Goal: Task Accomplishment & Management: Complete application form

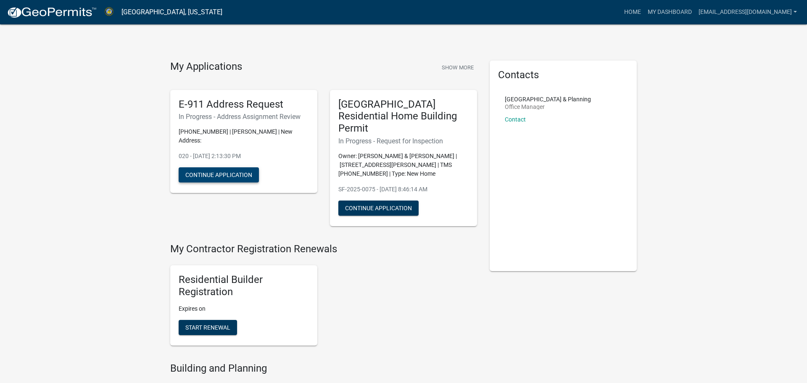
click at [217, 168] on button "Continue Application" at bounding box center [219, 174] width 80 height 15
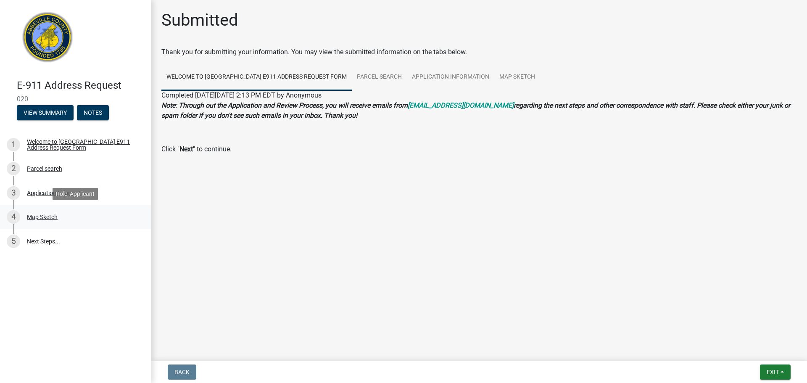
click at [44, 215] on div "Map Sketch" at bounding box center [42, 217] width 31 height 6
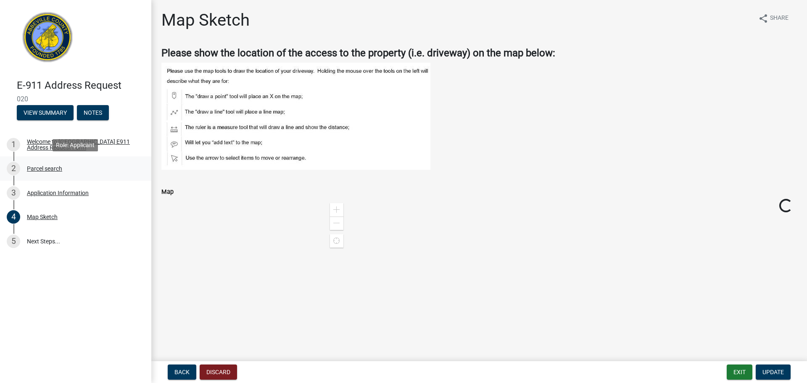
click at [43, 168] on div "Parcel search" at bounding box center [44, 169] width 35 height 6
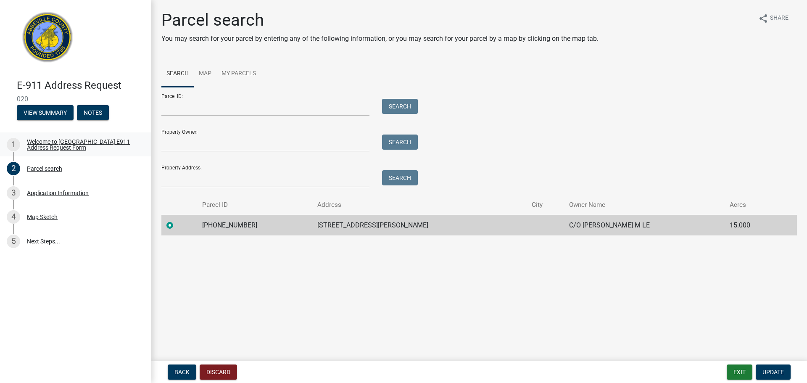
click at [66, 146] on div "Welcome to Abbeville County E911 Address Request Form" at bounding box center [82, 145] width 111 height 12
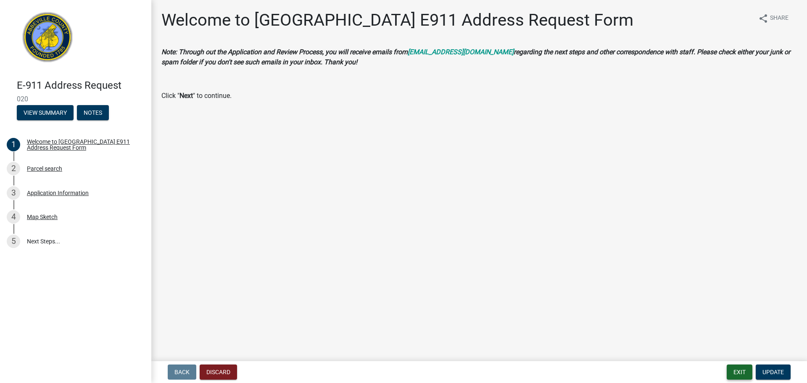
click at [736, 370] on button "Exit" at bounding box center [740, 371] width 26 height 15
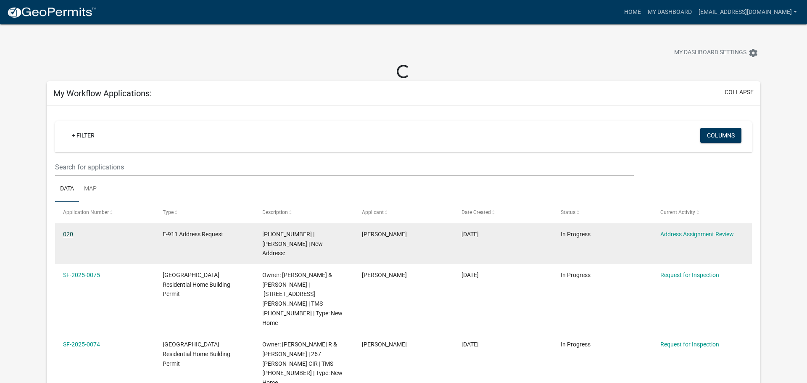
click at [69, 232] on link "020" at bounding box center [68, 234] width 10 height 7
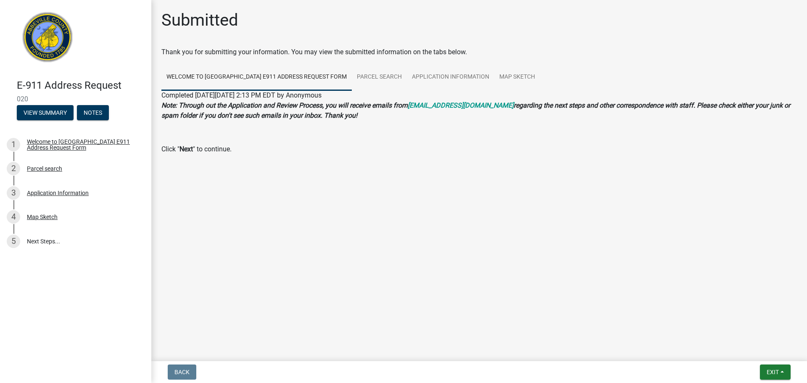
click at [37, 44] on img at bounding box center [48, 40] width 62 height 62
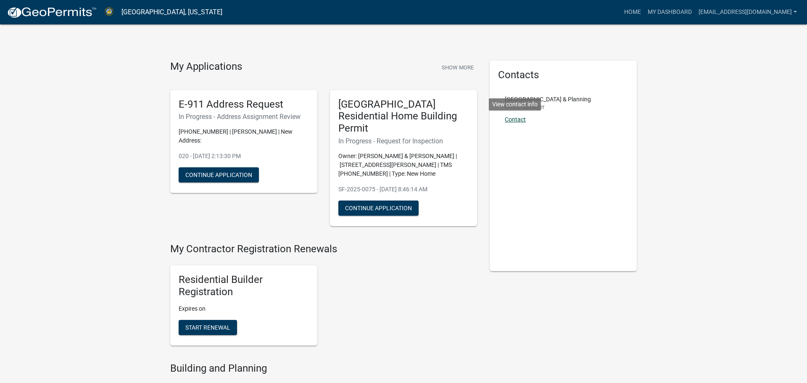
click at [518, 119] on link "Contact" at bounding box center [515, 119] width 21 height 7
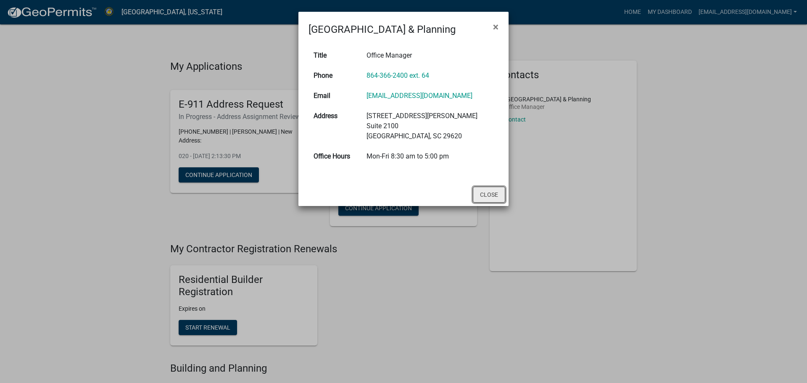
click at [484, 188] on button "Close" at bounding box center [489, 195] width 32 height 16
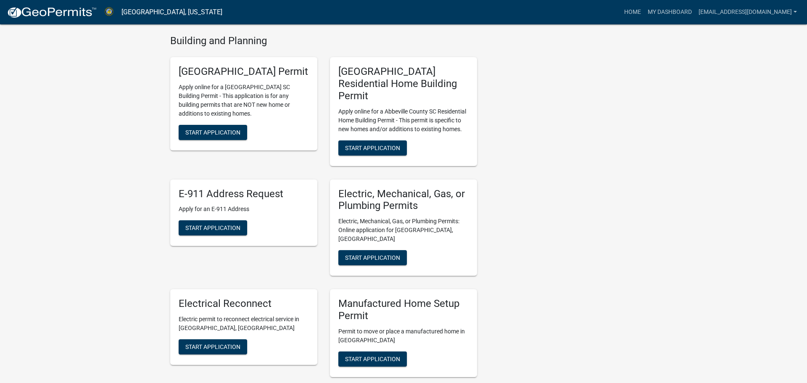
scroll to position [326, 0]
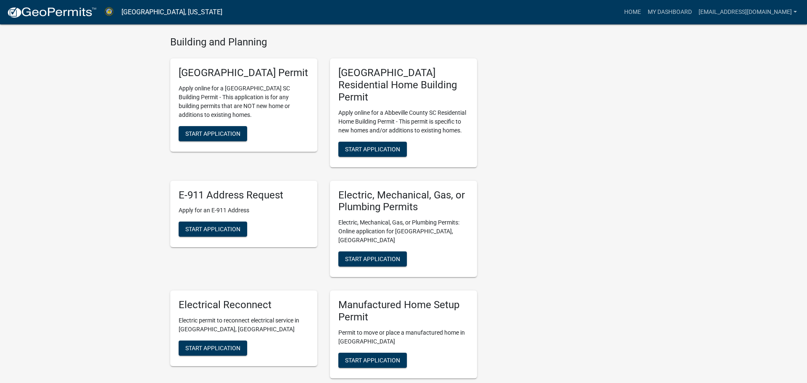
click at [364, 133] on div "[GEOGRAPHIC_DATA] Residential Home Building Permit Apply online for a [GEOGRAPH…" at bounding box center [403, 112] width 147 height 108
click at [363, 142] on button "Start Application" at bounding box center [372, 149] width 69 height 15
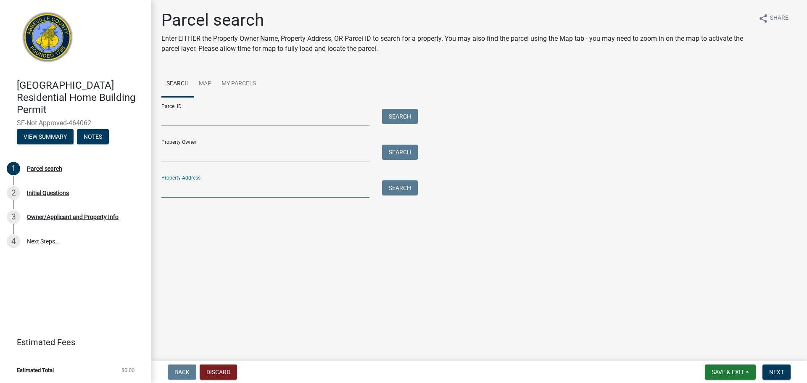
click at [177, 190] on input "Property Address:" at bounding box center [265, 188] width 208 height 17
type input "[STREET_ADDRESS]"
click at [402, 187] on button "Search" at bounding box center [400, 187] width 36 height 15
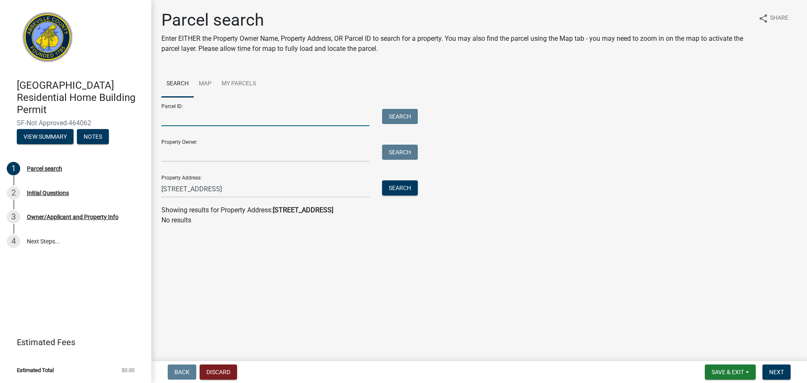
click at [200, 111] on input "Parcel ID:" at bounding box center [265, 117] width 208 height 17
click at [175, 116] on input "Parcel ID:" at bounding box center [265, 117] width 208 height 17
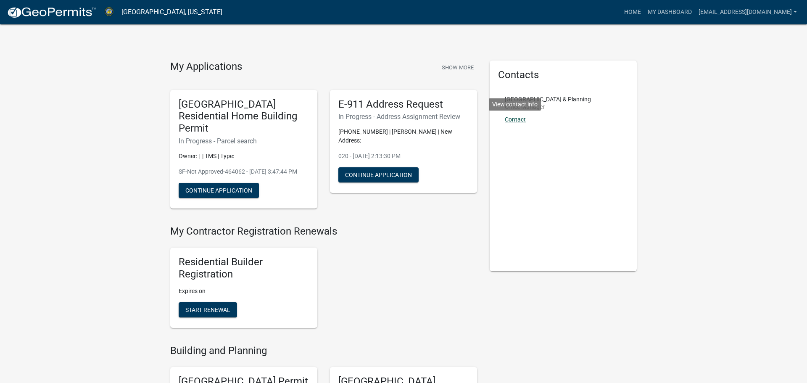
click at [518, 121] on link "Contact" at bounding box center [515, 119] width 21 height 7
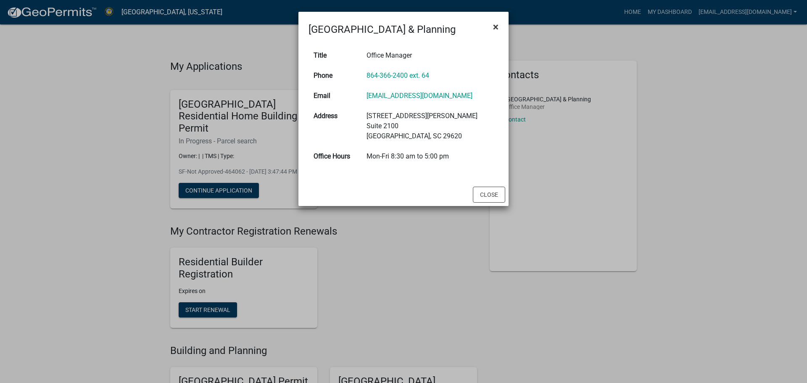
click at [500, 28] on button "×" at bounding box center [495, 27] width 19 height 24
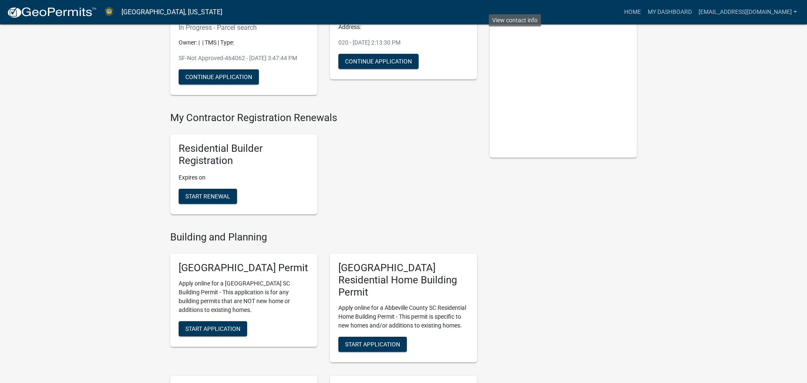
scroll to position [258, 0]
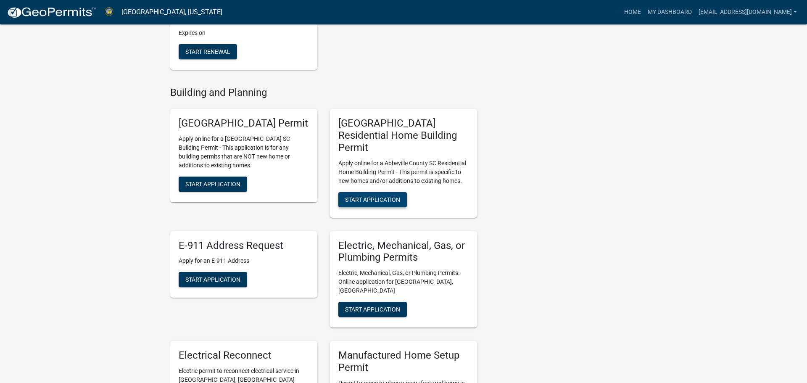
click at [374, 192] on button "Start Application" at bounding box center [372, 199] width 69 height 15
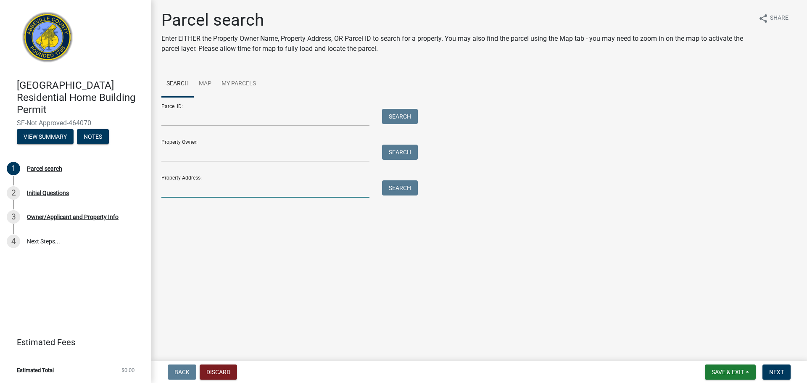
click at [193, 190] on input "Property Address:" at bounding box center [265, 188] width 208 height 17
type input "1285 Drake rd"
click at [390, 186] on button "Search" at bounding box center [400, 187] width 36 height 15
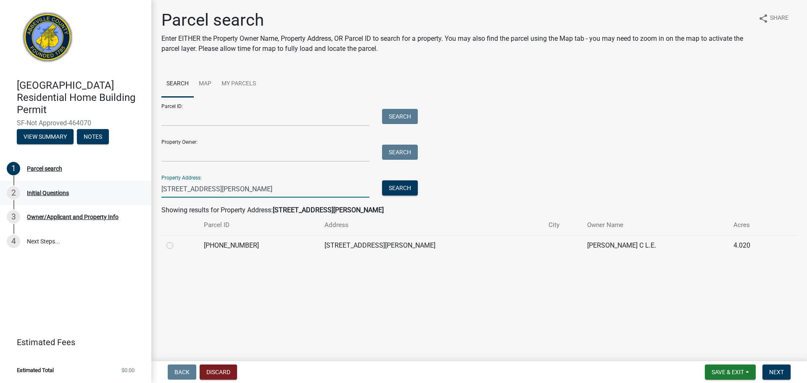
drag, startPoint x: 209, startPoint y: 193, endPoint x: 64, endPoint y: 190, distance: 145.5
click at [64, 190] on div "Abbeville County Residential Home Building Permit SF-Not Approved-464070 View S…" at bounding box center [403, 191] width 807 height 383
click at [219, 126] on form "Parcel ID: Search Property Owner: Search Property Address: Search" at bounding box center [287, 147] width 252 height 100
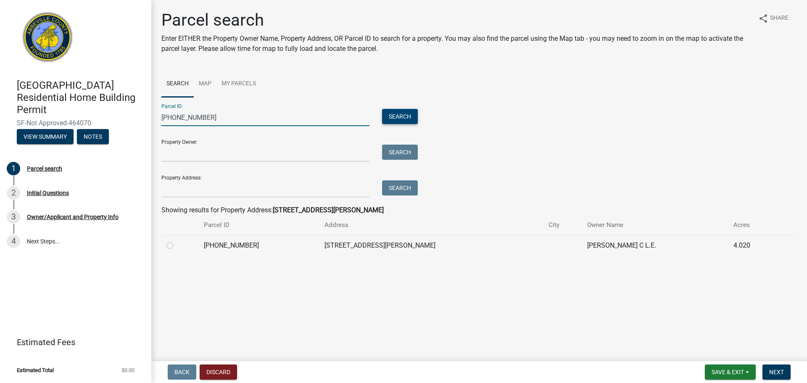
type input "008-00-00-125"
click at [398, 111] on button "Search" at bounding box center [400, 116] width 36 height 15
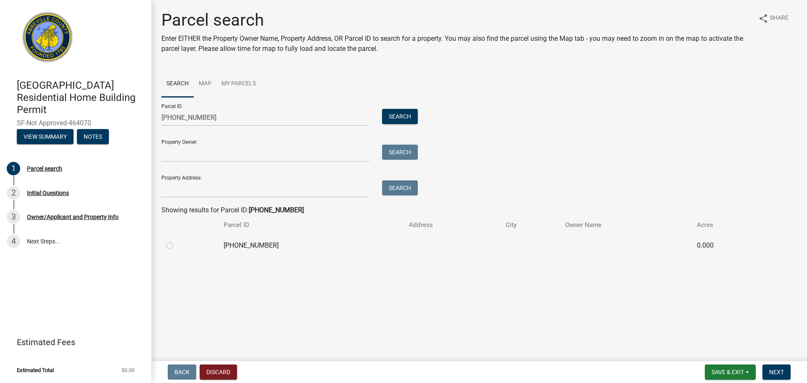
click at [177, 240] on label at bounding box center [177, 240] width 0 height 0
click at [177, 246] on input "radio" at bounding box center [179, 242] width 5 height 5
radio input "true"
